Goal: Transaction & Acquisition: Register for event/course

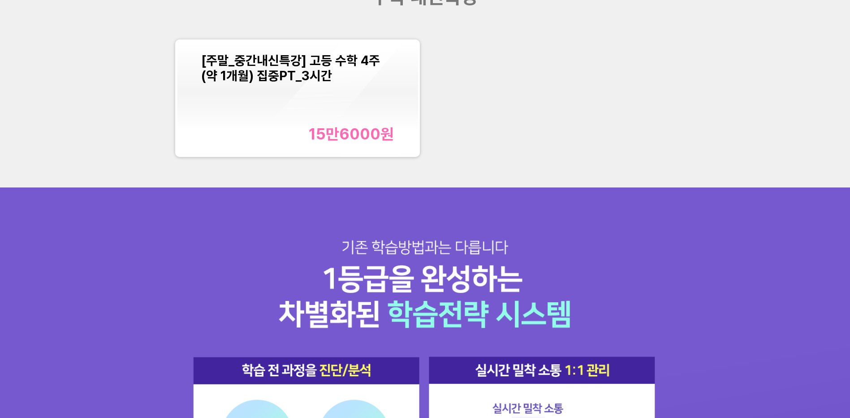
scroll to position [1045, 0]
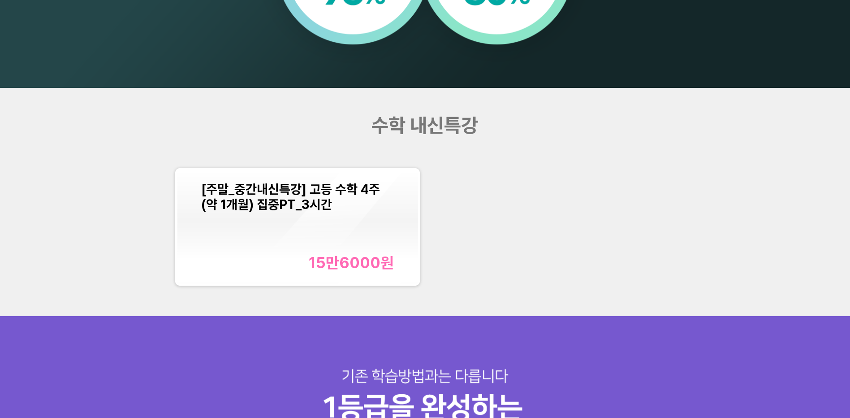
click at [280, 218] on div "[주말_중간내신특강] 고등 수학 4주(약 1개월) 집중PT_3시간 15만6000 원" at bounding box center [297, 226] width 193 height 90
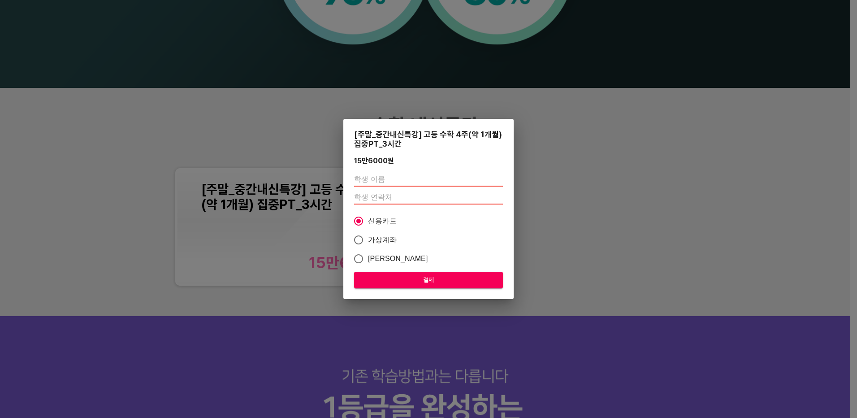
click at [376, 180] on input "text" at bounding box center [428, 179] width 149 height 14
type input "이예은"
type input "010"
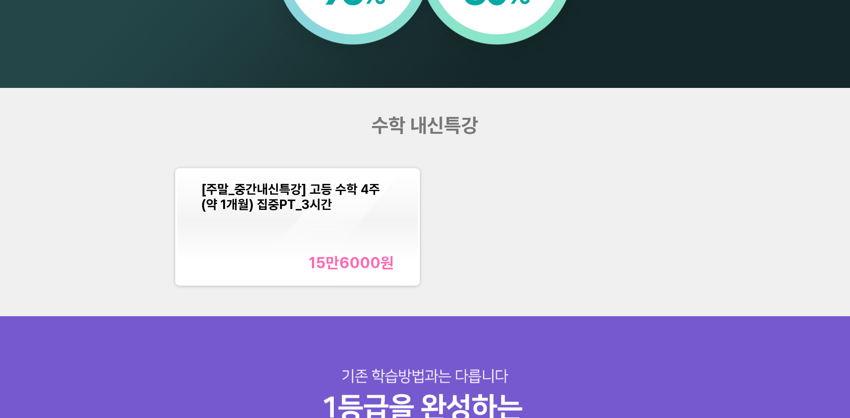
click at [367, 183] on span "[주말_중간내신특강] 고등 수학 4주(약 1개월) 집중PT_3시간" at bounding box center [290, 196] width 179 height 30
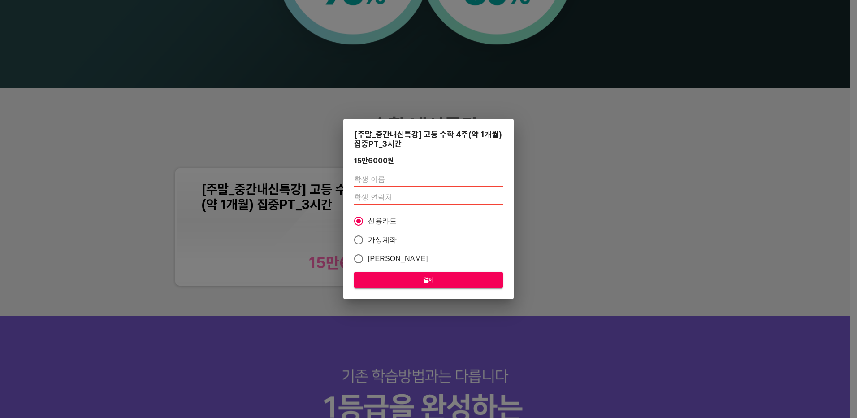
click at [408, 166] on div "[주말_중간내신특강] 고등 수학 4주(약 1개월) 집중PT_3시간 15만6000 원 신용카드 가상계좌 카카오페이 결제" at bounding box center [428, 209] width 170 height 180
click at [408, 177] on input "text" at bounding box center [428, 179] width 149 height 14
type input "이예은"
type input "0"
type input "01089954636"
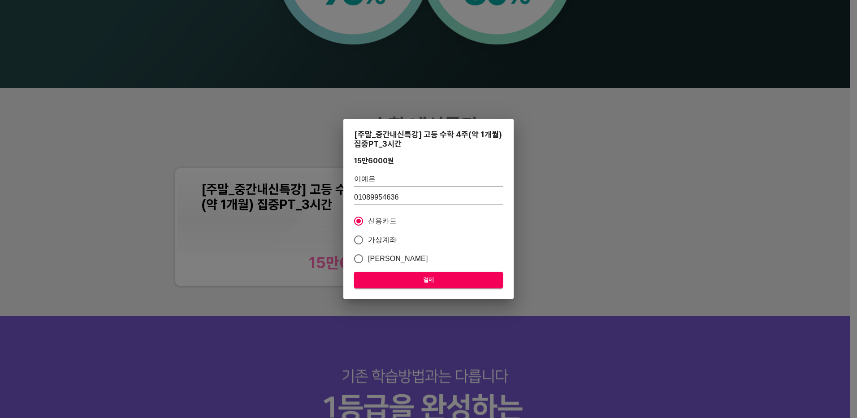
click at [387, 236] on span "가상계좌" at bounding box center [382, 239] width 29 height 11
click at [368, 236] on input "가상계좌" at bounding box center [358, 239] width 19 height 19
radio input "true"
click at [400, 274] on button "결제" at bounding box center [428, 280] width 149 height 17
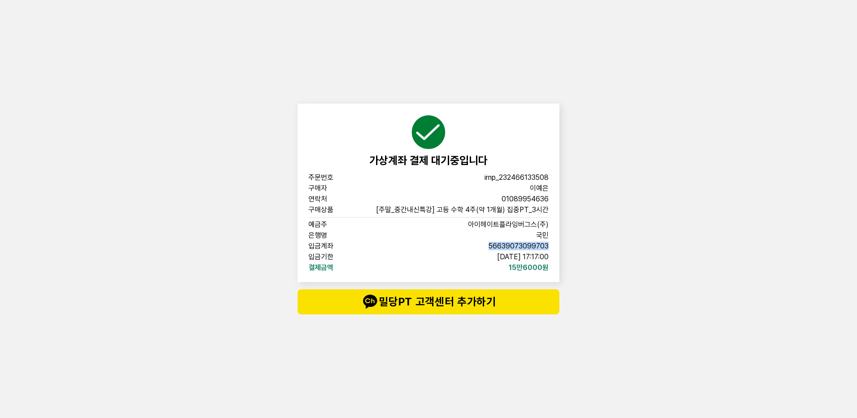
drag, startPoint x: 489, startPoint y: 244, endPoint x: 563, endPoint y: 244, distance: 73.5
click at [563, 244] on div "가상계좌 결제 대기중입니다 주문번호 imp_[PHONE_NUMBER] 구매자 이예은 연락처 01089954636 구매상품 [주말_중간내신특강]…" at bounding box center [428, 209] width 857 height 418
click at [486, 244] on div "입금계좌 [FINANCIAL_ID]" at bounding box center [428, 245] width 240 height 7
click at [531, 244] on span "56639073099703" at bounding box center [518, 245] width 60 height 7
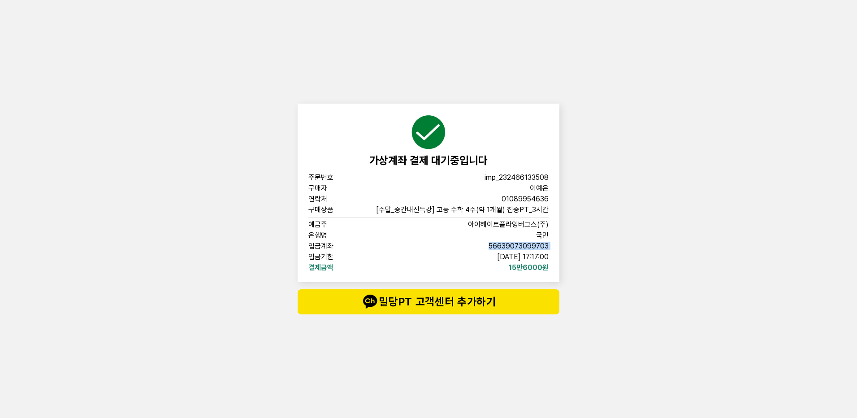
click at [531, 244] on span "56639073099703" at bounding box center [518, 245] width 60 height 7
copy span "56639073099703"
click at [637, 324] on div "가상계좌 결제 대기중입니다 주문번호 imp_[PHONE_NUMBER] 구매자 이예은 연락처 01089954636 구매상품 [주말_중간내신특강]…" at bounding box center [428, 209] width 857 height 418
